Goal: Task Accomplishment & Management: Complete application form

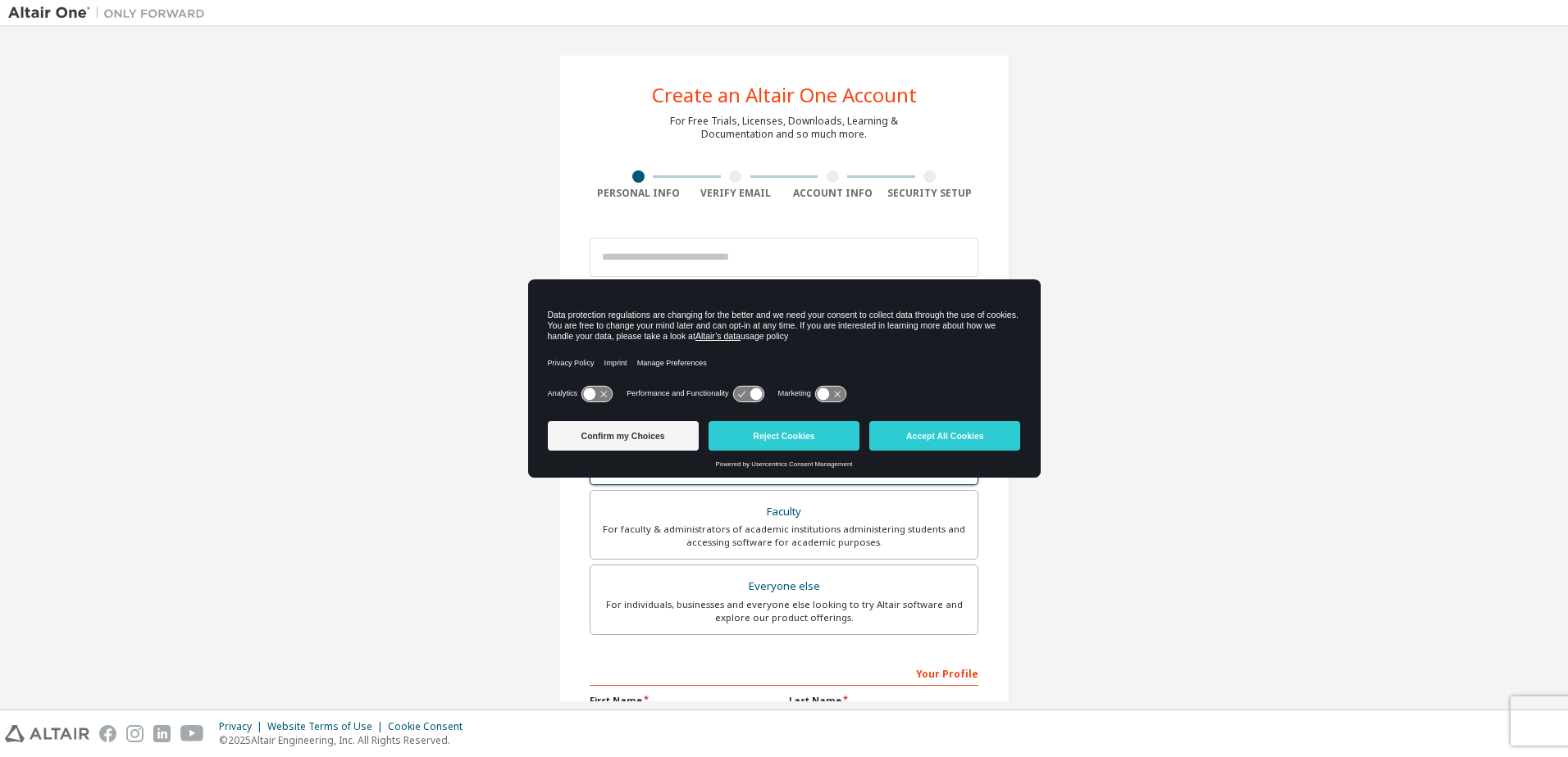
drag, startPoint x: 937, startPoint y: 445, endPoint x: 911, endPoint y: 438, distance: 26.9
click at [937, 444] on button "Accept All Cookies" at bounding box center [945, 436] width 151 height 30
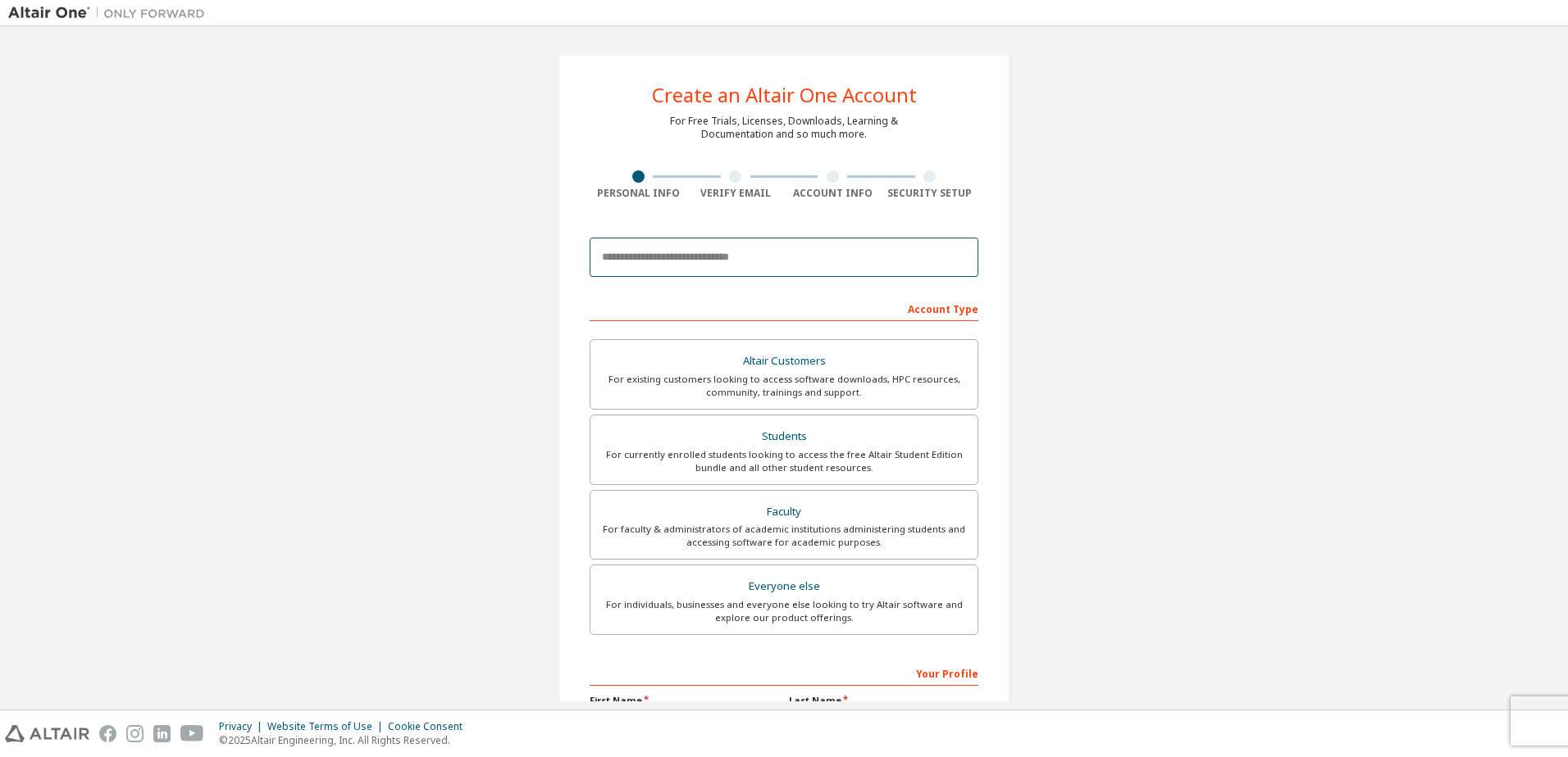
click at [716, 266] on input "email" at bounding box center [784, 258] width 389 height 40
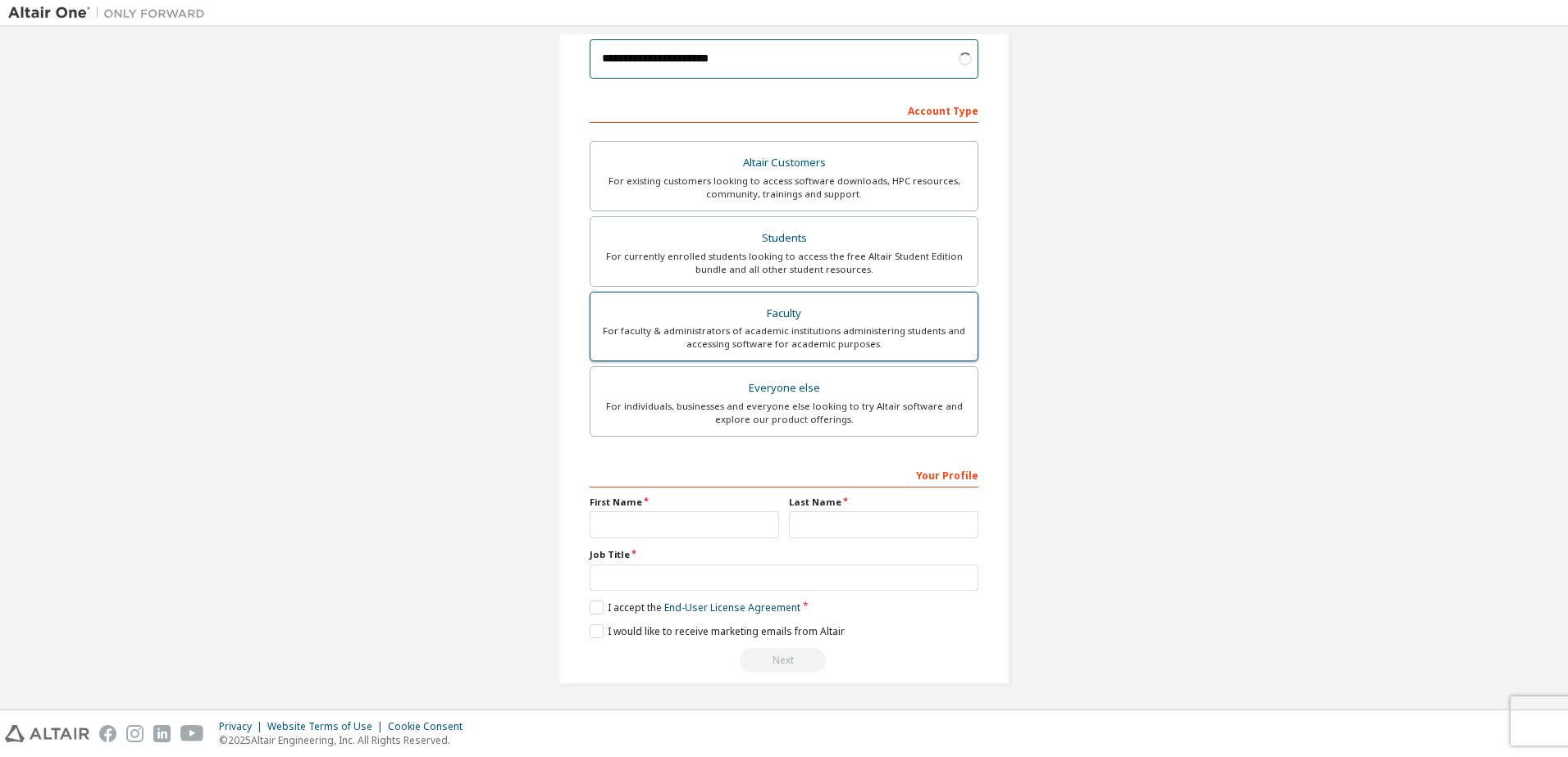
scroll to position [201, 0]
type input "**********"
click at [794, 251] on div "For currently enrolled students looking to access the free Altair Student Editi…" at bounding box center [784, 260] width 368 height 26
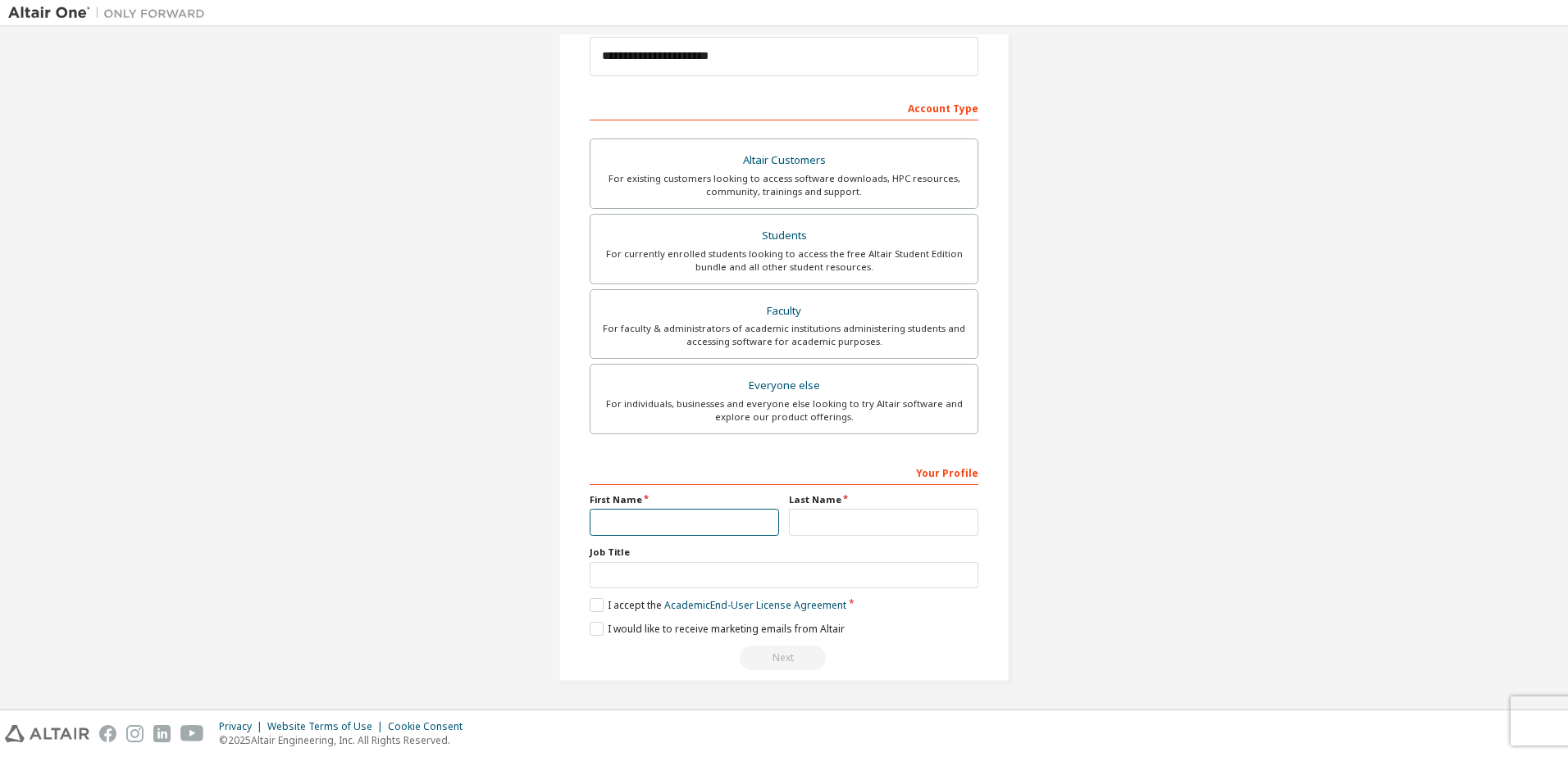
click at [683, 522] on input "text" at bounding box center [684, 523] width 190 height 27
type input "*********"
click at [833, 514] on input "text" at bounding box center [883, 523] width 190 height 27
type input "*****"
click at [591, 606] on label "I accept the Academic End-User License Agreement" at bounding box center [718, 605] width 257 height 14
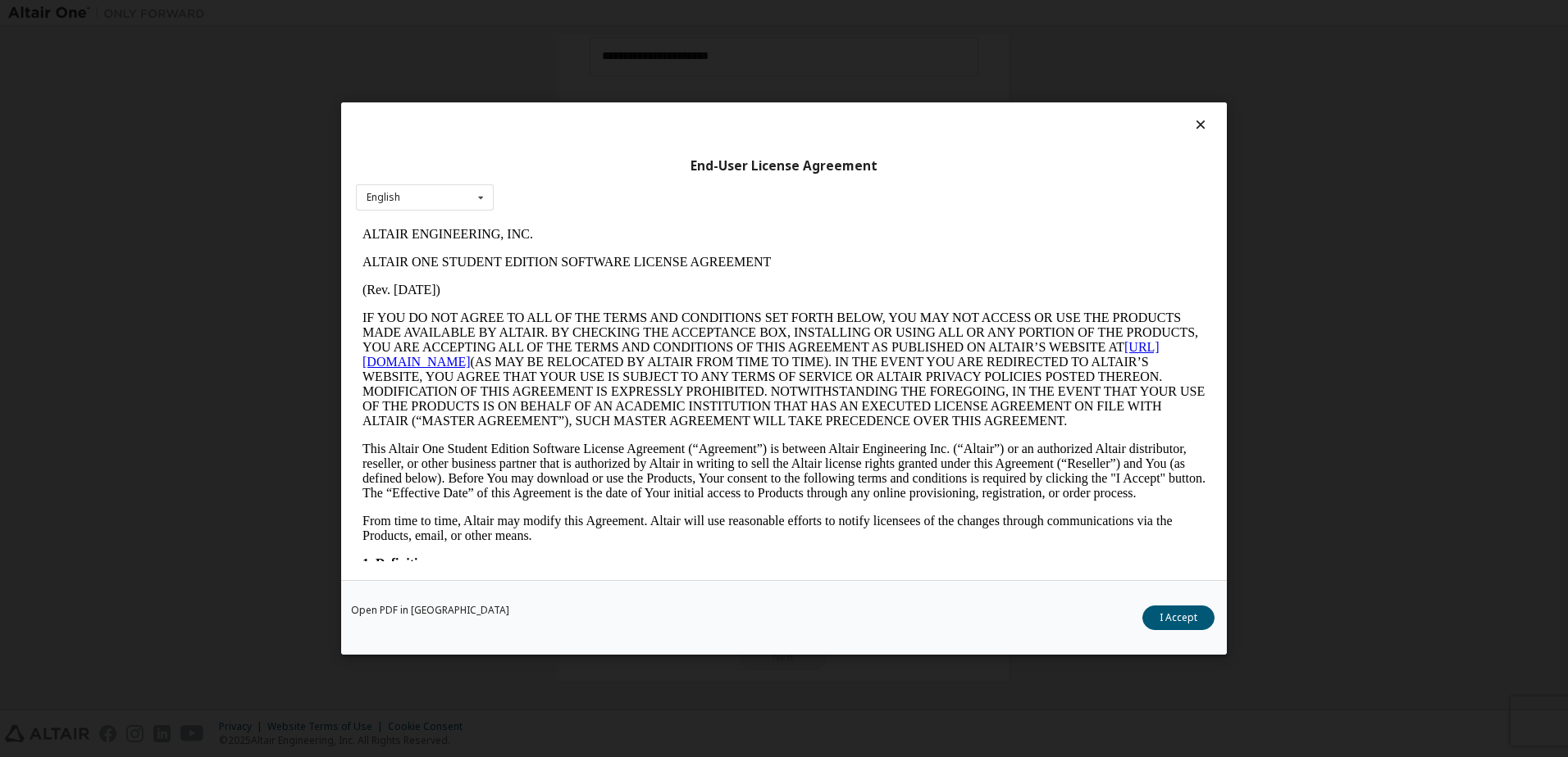
scroll to position [0, 0]
click at [1183, 604] on div "Open PDF in New Tab I Accept" at bounding box center [784, 617] width 886 height 75
click at [1182, 606] on div "Open PDF in New Tab I Accept" at bounding box center [784, 617] width 886 height 75
click at [1182, 606] on button "I Accept" at bounding box center [1179, 618] width 72 height 24
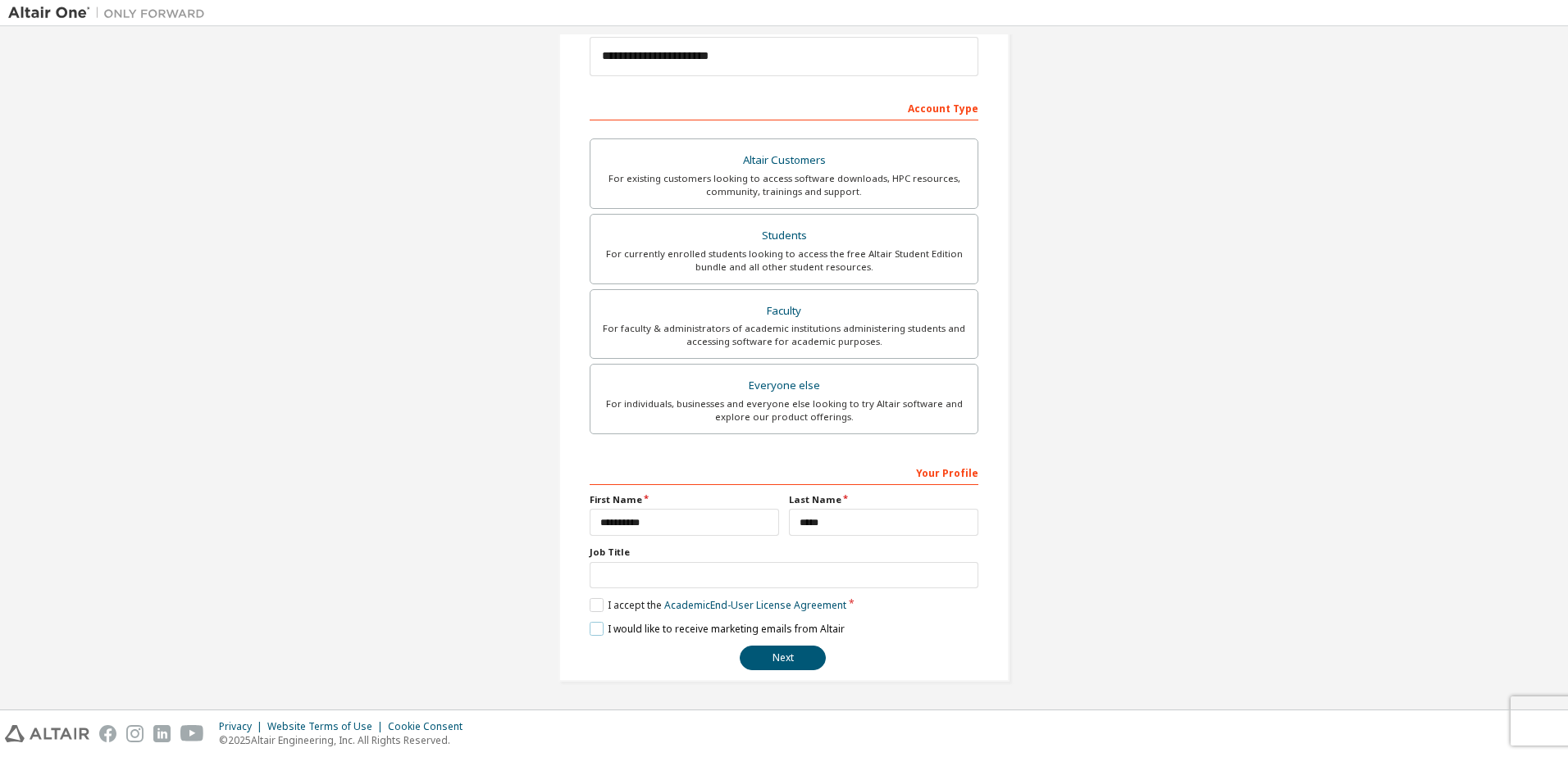
click at [594, 631] on label "I would like to receive marketing emails from Altair" at bounding box center [717, 629] width 255 height 14
click at [780, 663] on button "Next" at bounding box center [783, 657] width 86 height 24
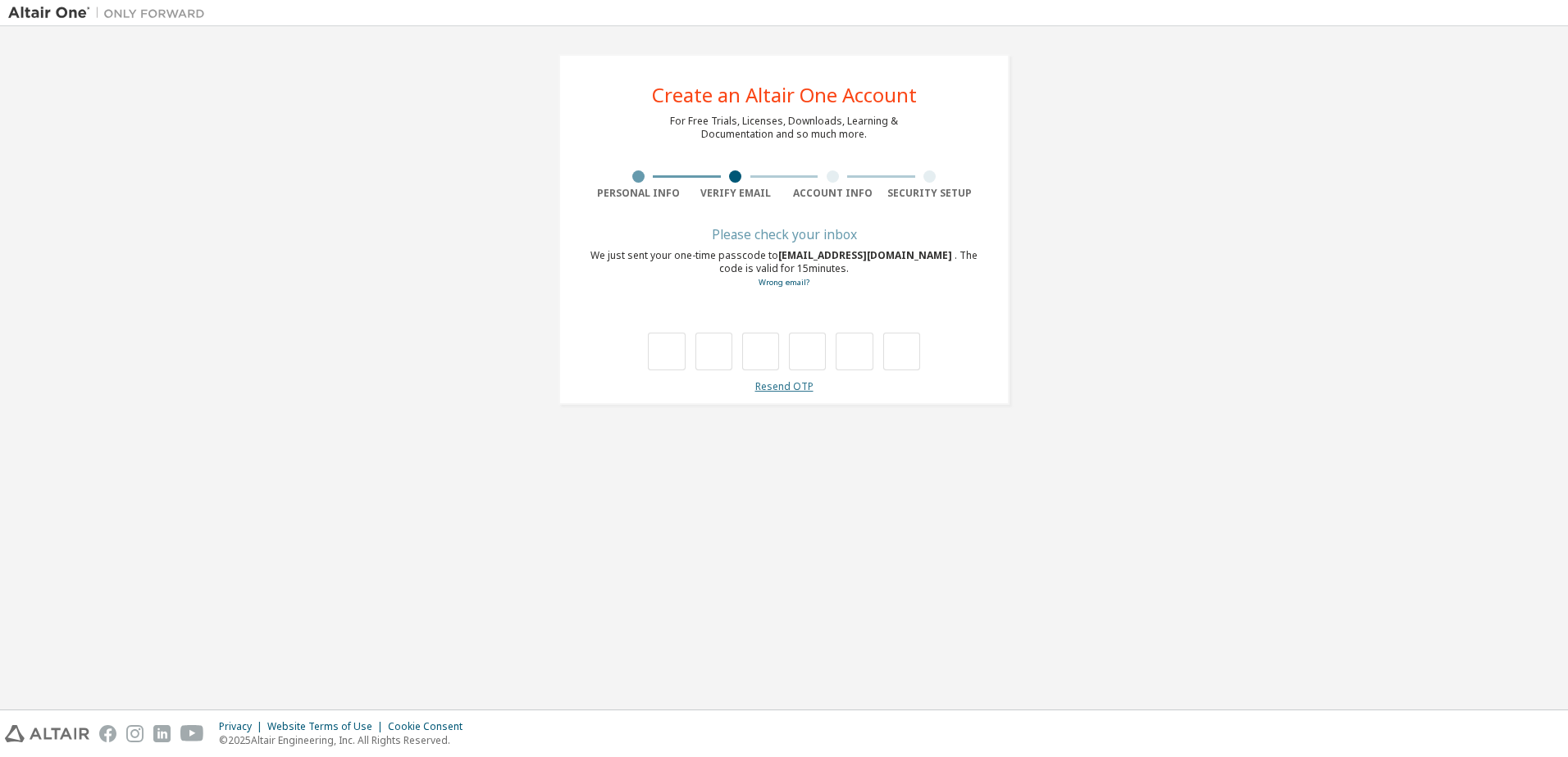
click at [793, 381] on link "Resend OTP" at bounding box center [784, 387] width 58 height 14
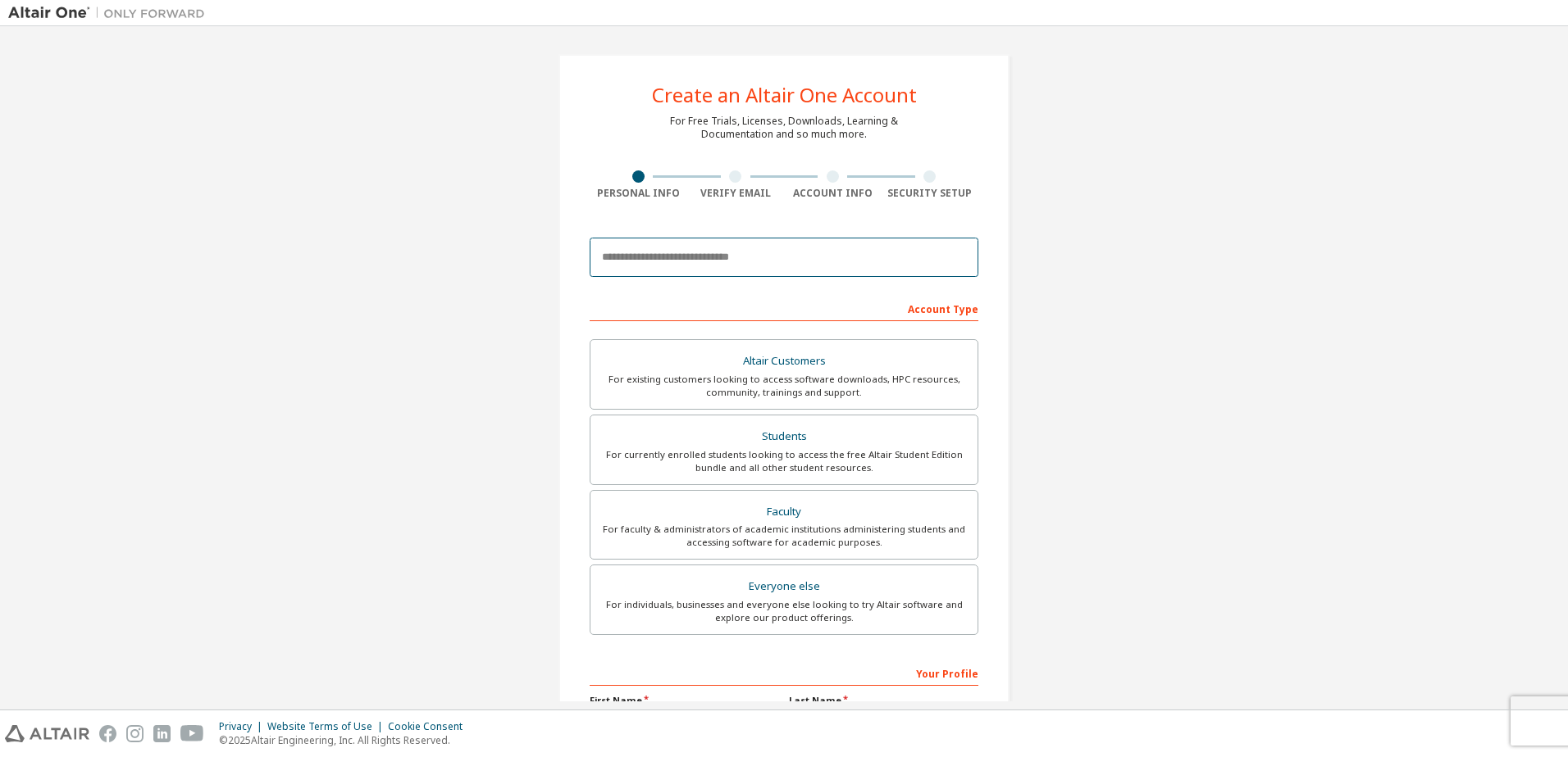
click at [795, 260] on input "email" at bounding box center [784, 258] width 389 height 40
type input "*"
click at [764, 457] on div "For currently enrolled students looking to access the free Altair Student Editi…" at bounding box center [784, 461] width 368 height 26
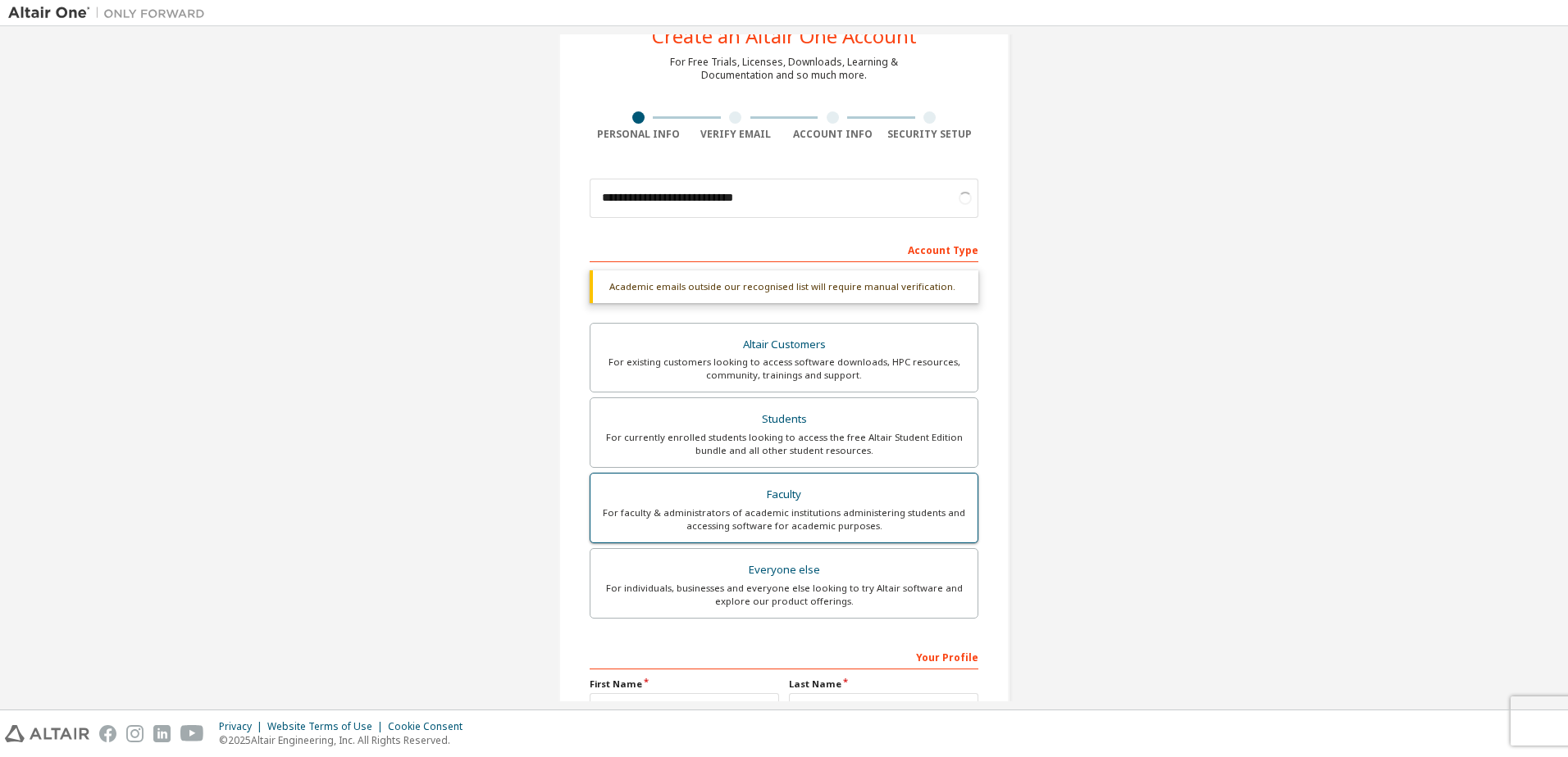
scroll to position [164, 0]
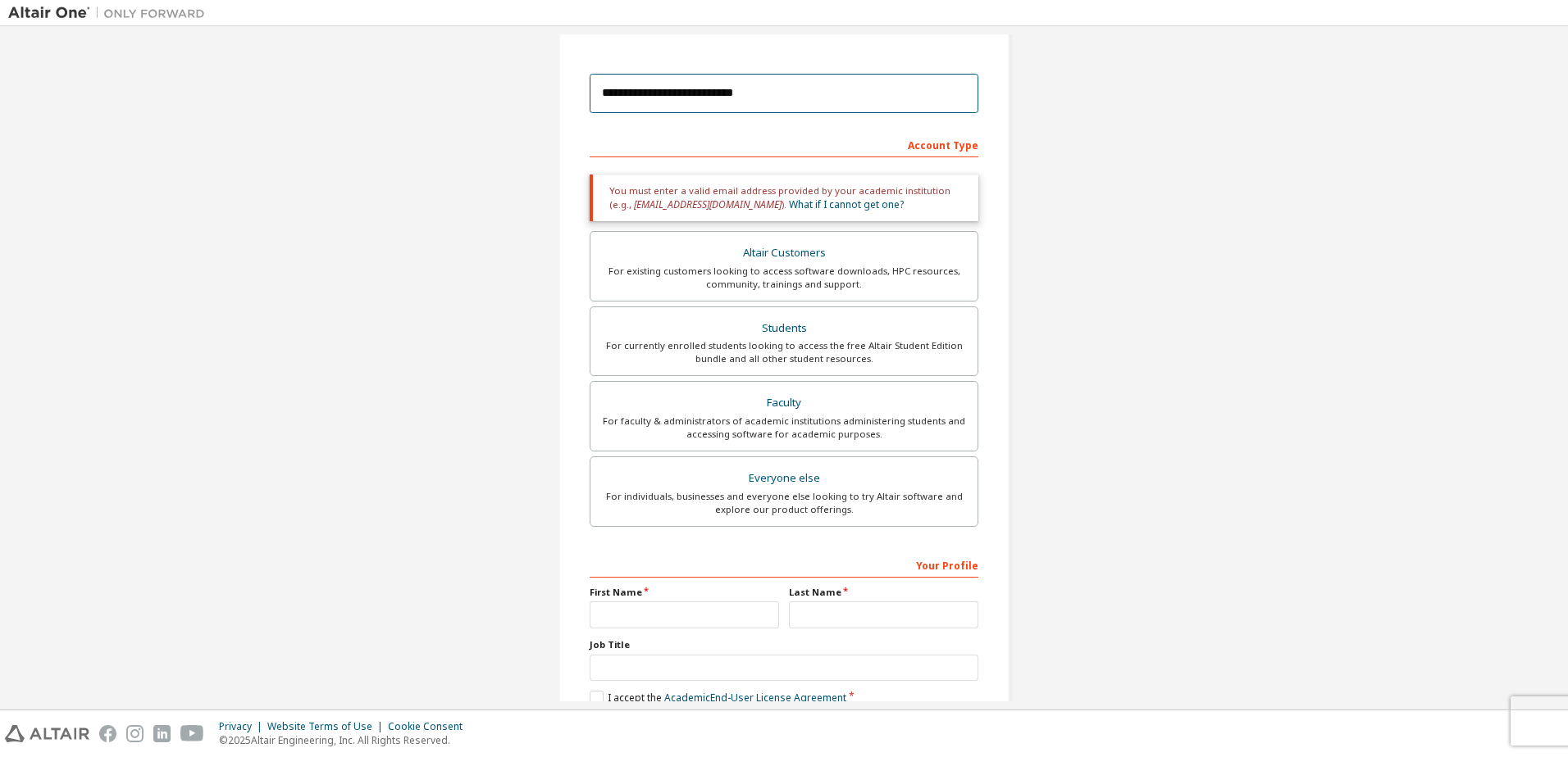
click at [802, 93] on input "**********" at bounding box center [784, 93] width 389 height 40
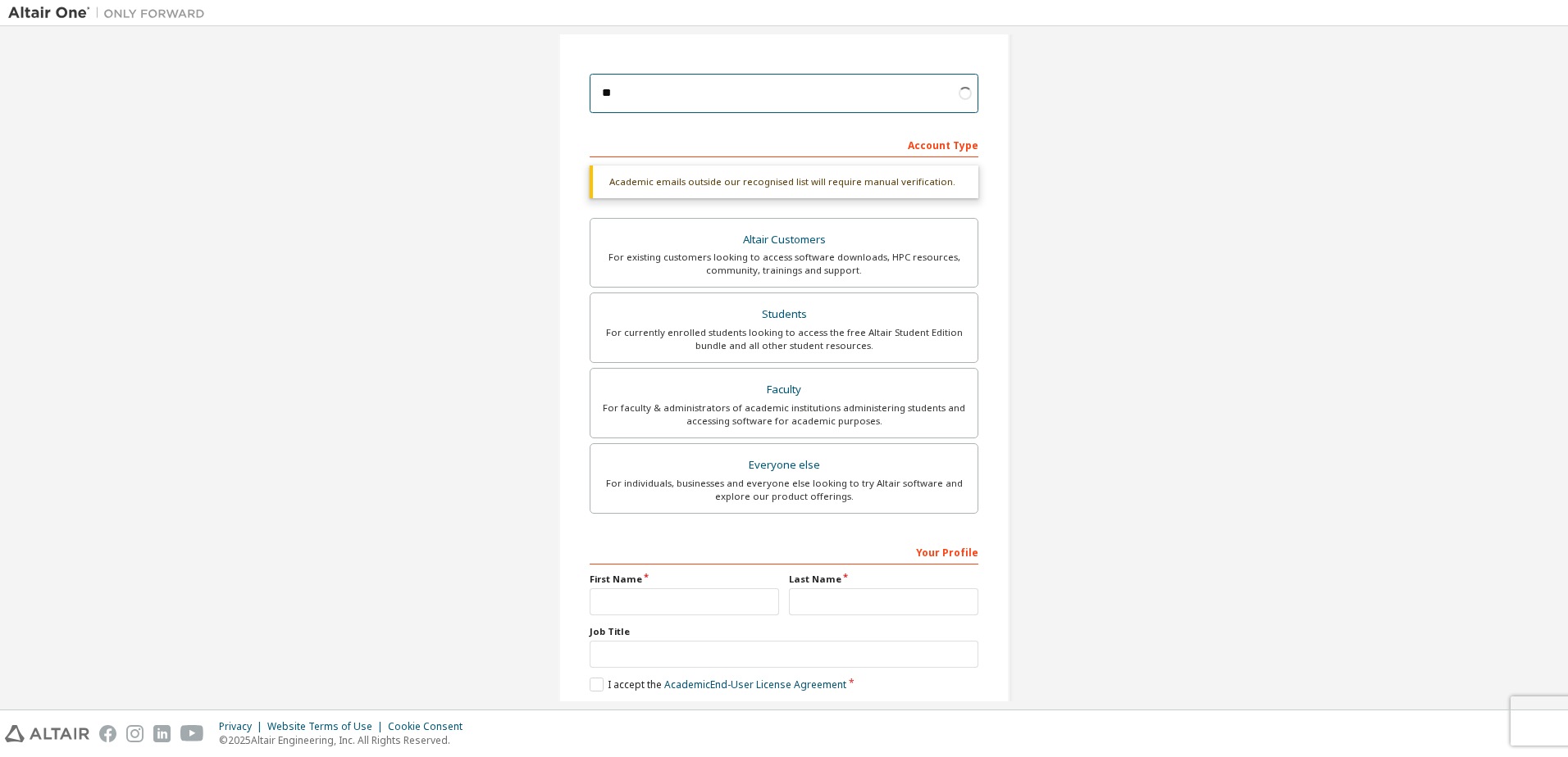
type input "*"
